Goal: Information Seeking & Learning: Learn about a topic

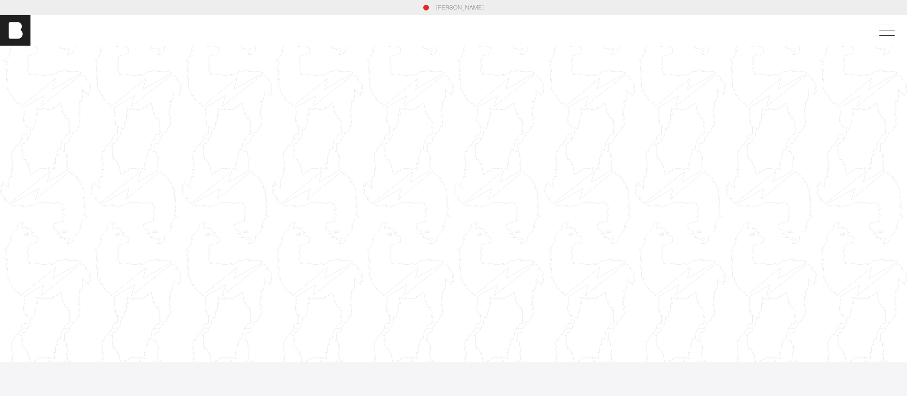
click at [404, 146] on div at bounding box center [453, 204] width 907 height 510
click at [386, 220] on div at bounding box center [453, 204] width 907 height 510
click at [435, 189] on div at bounding box center [453, 204] width 907 height 510
click at [447, 173] on div at bounding box center [453, 204] width 907 height 510
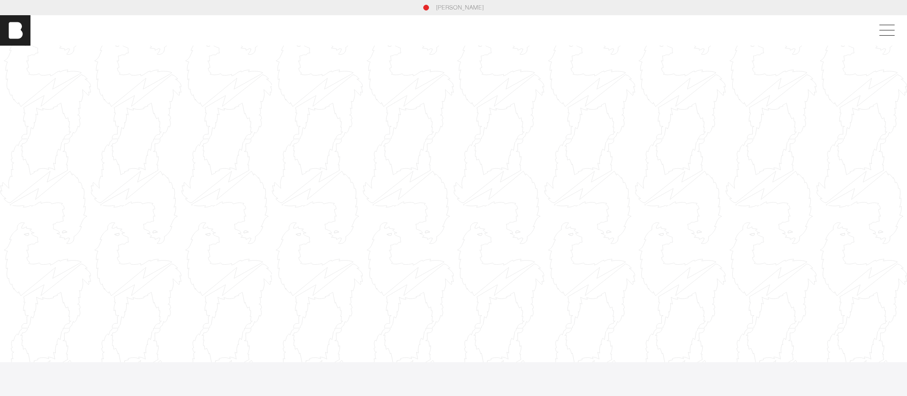
click at [447, 173] on div at bounding box center [453, 204] width 907 height 510
click at [890, 27] on span at bounding box center [885, 30] width 22 height 17
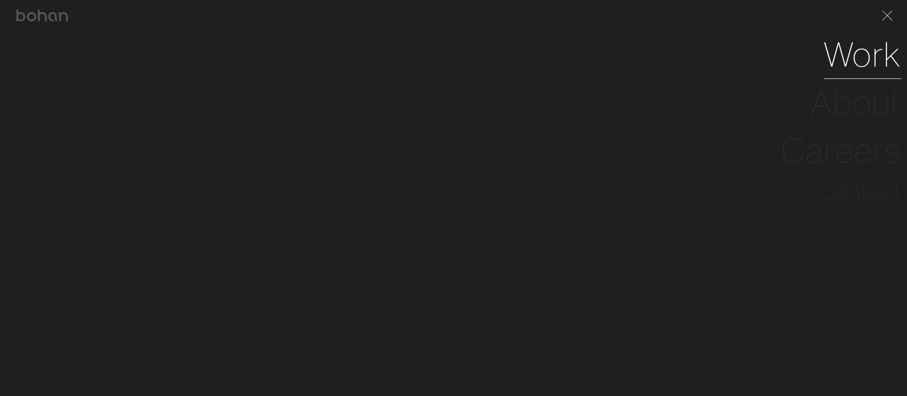
click at [866, 56] on link "Work" at bounding box center [862, 54] width 78 height 48
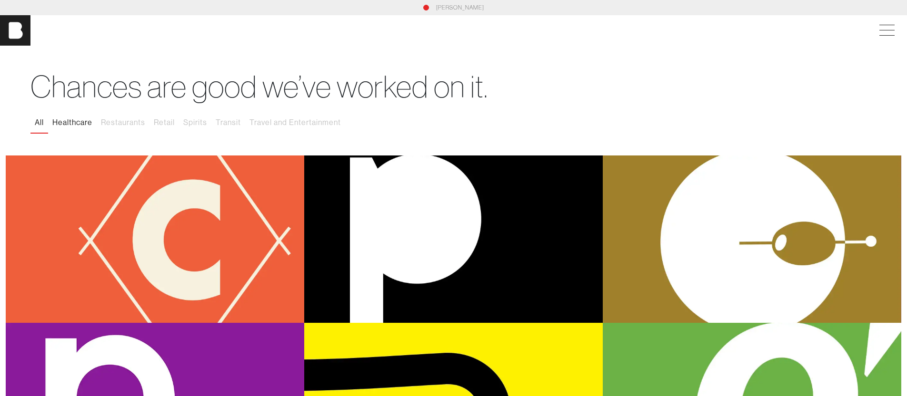
click at [63, 125] on button "Healthcare" at bounding box center [72, 123] width 49 height 20
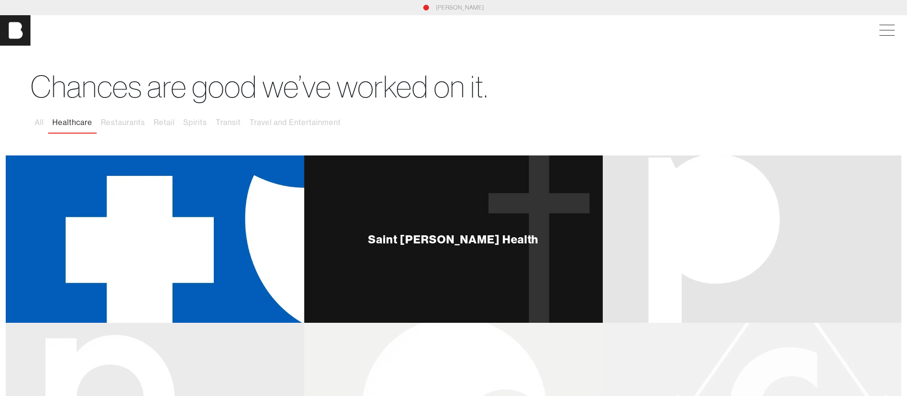
click at [471, 212] on div "Saint [PERSON_NAME] Health" at bounding box center [453, 240] width 298 height 168
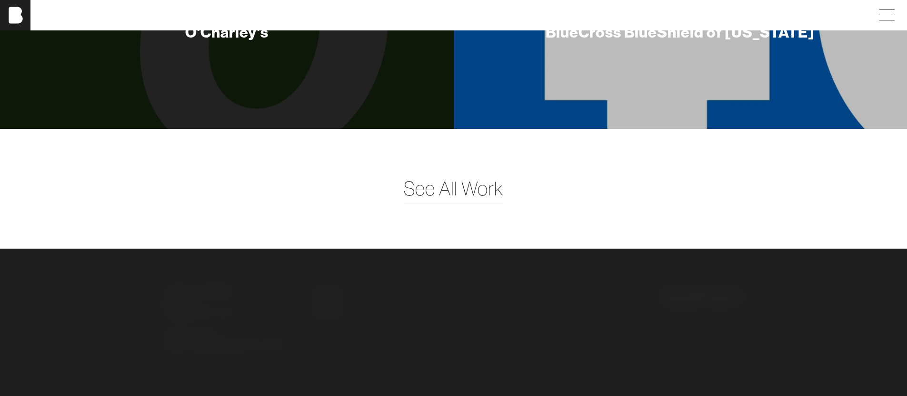
scroll to position [6457, 0]
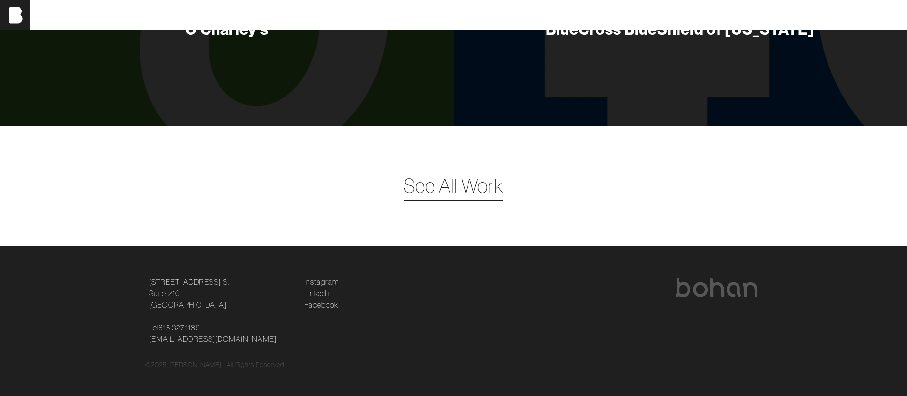
click at [461, 185] on span "See All Work" at bounding box center [453, 186] width 99 height 29
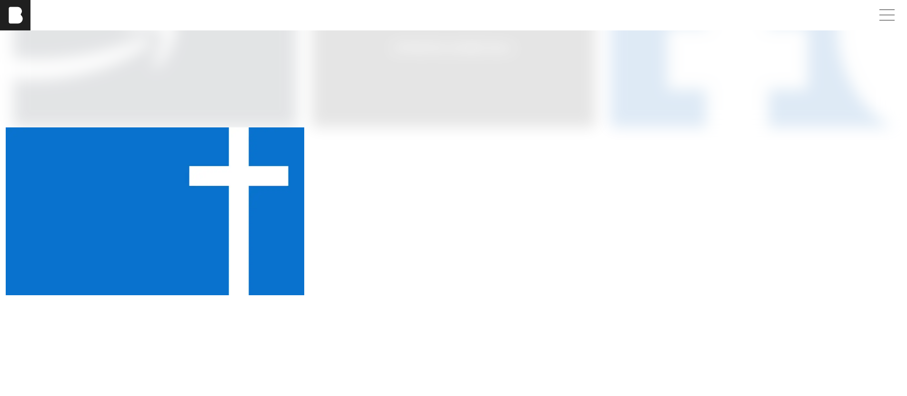
scroll to position [933, 0]
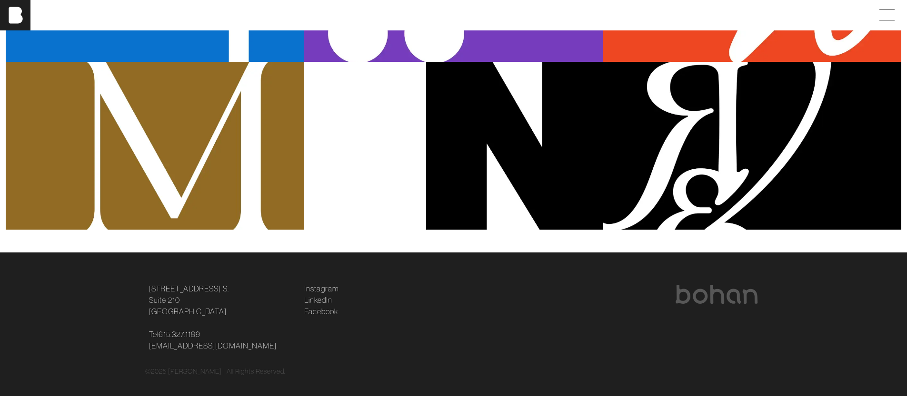
click at [500, 186] on div "National Fire Sprinkler Association" at bounding box center [453, 146] width 298 height 168
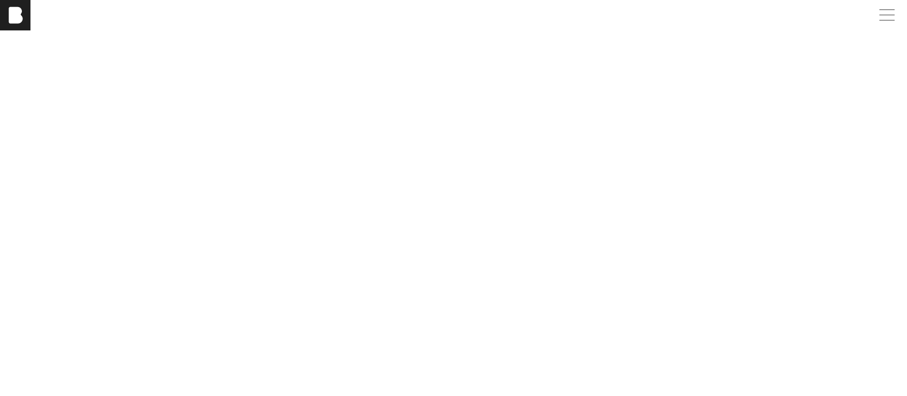
scroll to position [1727, 0]
